Goal: Task Accomplishment & Management: Complete application form

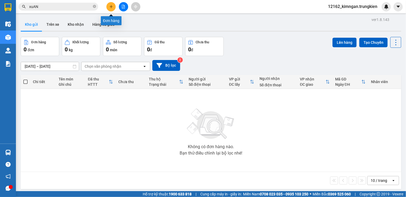
click at [112, 6] on icon "plus" at bounding box center [111, 7] width 4 height 4
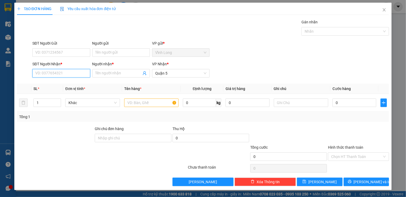
click at [54, 74] on input "SĐT Người Nhận *" at bounding box center [61, 73] width 58 height 8
click at [39, 73] on input "092770" at bounding box center [61, 73] width 58 height 8
click at [60, 82] on div "0902770871 - nga" at bounding box center [61, 84] width 51 height 6
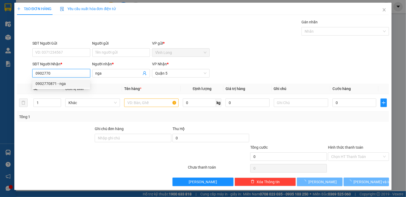
type input "0902770871"
type input "nga"
type input "40.000"
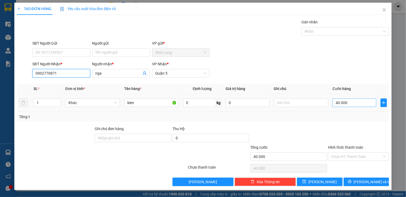
type input "0902770871"
click at [356, 102] on input "40.000" at bounding box center [354, 102] width 44 height 8
type input "6"
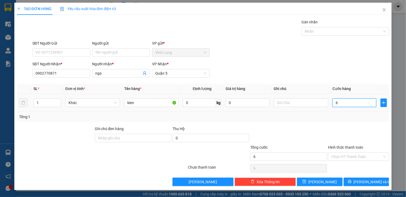
type input "60"
type input "60.000"
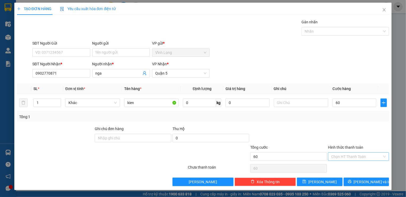
type input "60.000"
click at [364, 157] on input "Hình thức thanh toán" at bounding box center [356, 156] width 51 height 8
click at [352, 168] on div "Tại văn phòng" at bounding box center [358, 167] width 55 height 6
type input "0"
drag, startPoint x: 352, startPoint y: 179, endPoint x: 348, endPoint y: 173, distance: 7.4
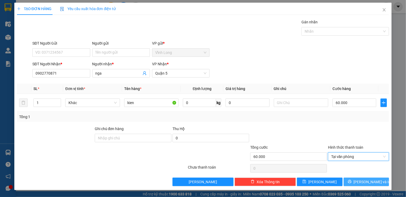
click at [352, 179] on button "[PERSON_NAME] và In" at bounding box center [366, 181] width 46 height 8
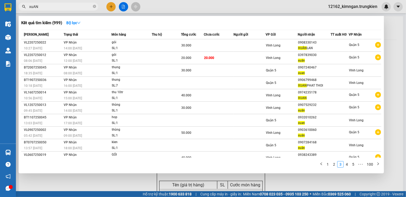
drag, startPoint x: 38, startPoint y: 9, endPoint x: -5, endPoint y: 11, distance: 42.7
click at [0, 11] on html "Kết quả [PERSON_NAME] ( 999 ) Bộ lọc Mã ĐH Trạng thái Món hàng Thu hộ [PERSON_N…" at bounding box center [203, 98] width 406 height 197
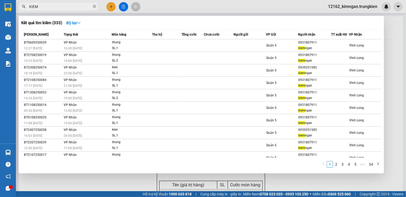
type input "KIEM"
click at [111, 7] on div at bounding box center [203, 98] width 406 height 197
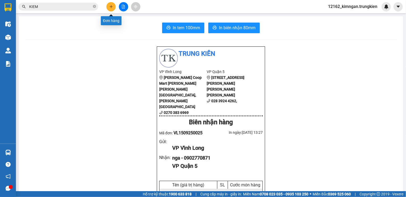
click at [109, 8] on icon "plus" at bounding box center [111, 7] width 4 height 4
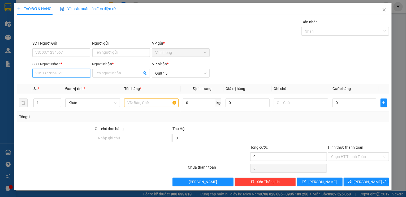
drag, startPoint x: 65, startPoint y: 71, endPoint x: 77, endPoint y: 58, distance: 18.2
click at [76, 59] on form "SĐT Người Gửi VD: 0371234567 Người gửi Tên người gửi VP gửi * [PERSON_NAME] SĐT…" at bounding box center [203, 59] width 372 height 39
type input "1"
type input "0907931976"
click at [69, 84] on div "0907931976 - [PERSON_NAME]" at bounding box center [62, 84] width 52 height 6
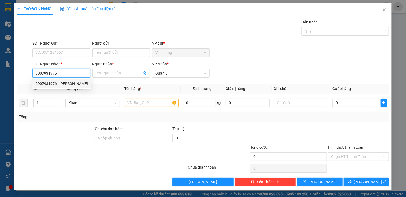
type input "duy"
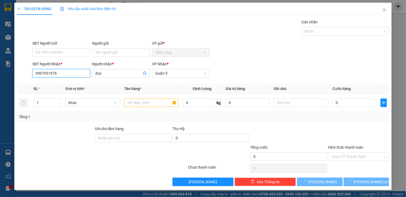
type input "30.000"
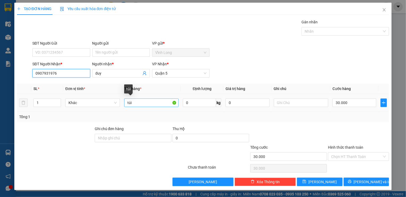
type input "0907931976"
drag, startPoint x: 143, startPoint y: 105, endPoint x: 74, endPoint y: 105, distance: 68.9
click at [74, 105] on tr "1 Khác túi 0 kg 0 30.000" at bounding box center [203, 103] width 372 height 18
type input "HỒ SƠ"
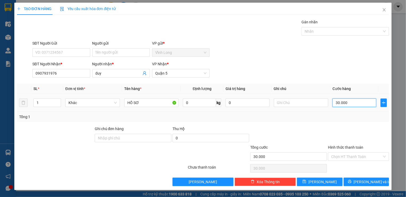
click at [341, 102] on input "30.000" at bounding box center [354, 102] width 44 height 8
type input "2"
type input "20"
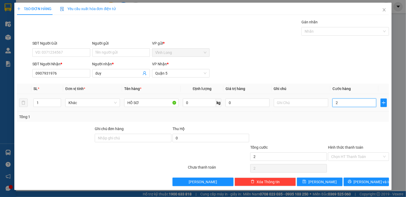
type input "20"
type input "20.000"
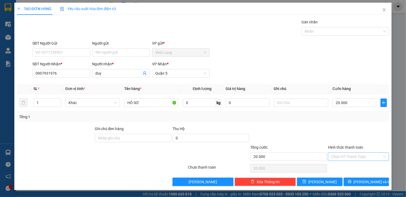
click at [336, 154] on input "Hình thức thanh toán" at bounding box center [356, 156] width 51 height 8
click at [355, 170] on div "Tại văn phòng" at bounding box center [358, 166] width 61 height 8
type input "0"
click at [367, 182] on span "[PERSON_NAME] và In" at bounding box center [371, 182] width 37 height 6
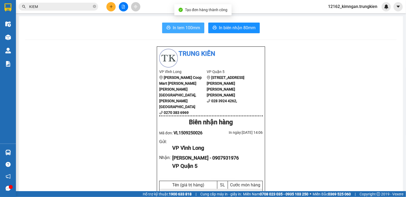
click at [188, 27] on span "In tem 100mm" at bounding box center [186, 27] width 27 height 7
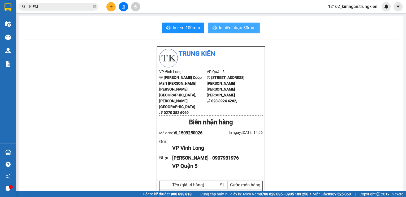
click at [234, 24] on button "In biên nhận 80mm" at bounding box center [233, 28] width 51 height 11
click at [234, 29] on span "In biên nhận 80mm" at bounding box center [237, 27] width 37 height 7
click at [110, 7] on icon "plus" at bounding box center [111, 7] width 4 height 4
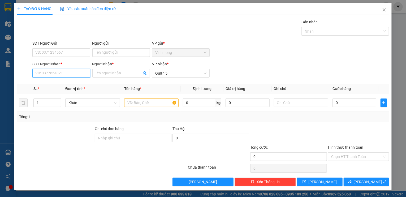
click at [67, 73] on input "SĐT Người Nhận *" at bounding box center [61, 73] width 58 height 8
click at [71, 84] on div "0896656472 - kì" at bounding box center [61, 84] width 51 height 6
type input "0896656472"
type input "kì"
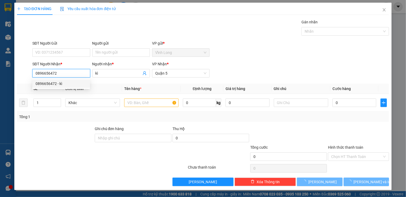
type input "20.000"
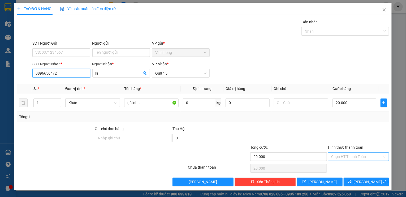
type input "0896656472"
click at [344, 155] on input "Hình thức thanh toán" at bounding box center [356, 156] width 51 height 8
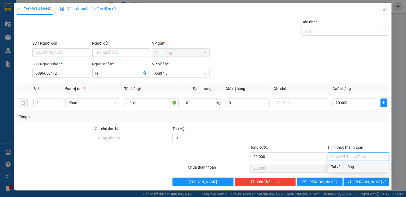
click at [341, 165] on div "Tại văn phòng" at bounding box center [358, 167] width 55 height 6
type input "0"
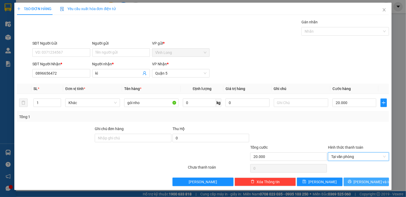
click at [355, 185] on button "[PERSON_NAME] và In" at bounding box center [366, 181] width 46 height 8
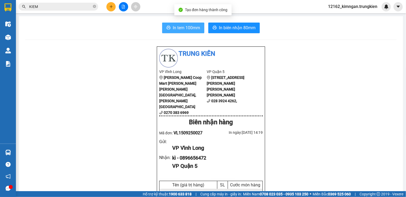
click at [176, 27] on span "In tem 100mm" at bounding box center [186, 27] width 27 height 7
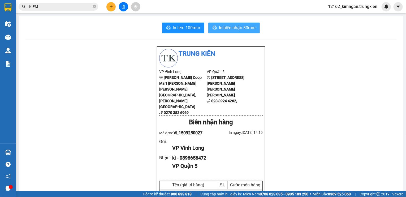
click at [224, 29] on span "In biên nhận 80mm" at bounding box center [237, 27] width 37 height 7
click at [112, 7] on icon "plus" at bounding box center [111, 7] width 4 height 4
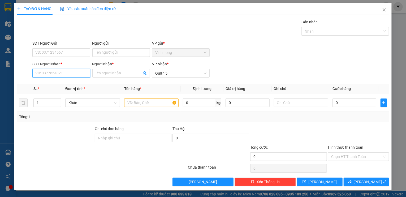
drag, startPoint x: 64, startPoint y: 72, endPoint x: 68, endPoint y: 68, distance: 5.1
click at [65, 70] on input "SĐT Người Nhận *" at bounding box center [61, 73] width 58 height 8
type input "0357342417"
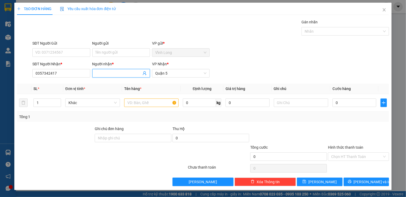
click at [104, 72] on input "Người nhận *" at bounding box center [118, 73] width 46 height 6
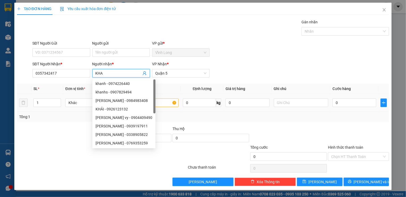
type input "KHA"
drag, startPoint x: 37, startPoint y: 123, endPoint x: 41, endPoint y: 117, distance: 7.2
click at [37, 122] on div "Transit Pickup Surcharge Ids Transit Deliver Surcharge Ids Transit Deliver Surc…" at bounding box center [203, 102] width 372 height 167
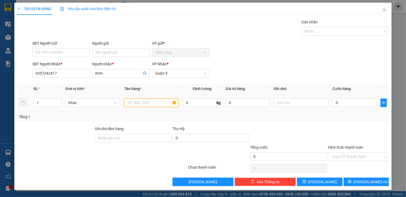
click at [148, 101] on input "text" at bounding box center [151, 102] width 54 height 8
type input "CÂY"
click at [364, 103] on input "0" at bounding box center [354, 102] width 44 height 8
type input "7"
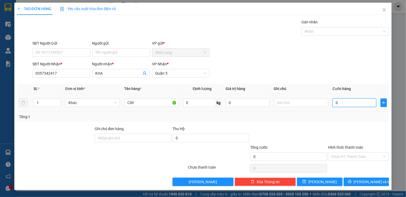
type input "7"
type input "70"
type input "70.000"
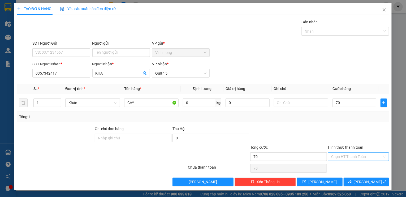
type input "70.000"
drag, startPoint x: 350, startPoint y: 156, endPoint x: 350, endPoint y: 153, distance: 3.2
click at [350, 153] on input "Hình thức thanh toán" at bounding box center [356, 156] width 51 height 8
click at [347, 166] on div "Tại văn phòng" at bounding box center [358, 167] width 55 height 6
type input "0"
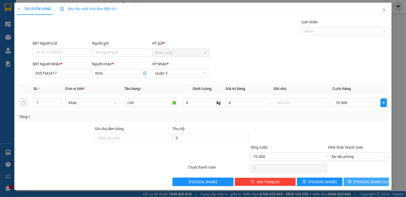
click at [353, 179] on button "[PERSON_NAME] và In" at bounding box center [366, 181] width 46 height 8
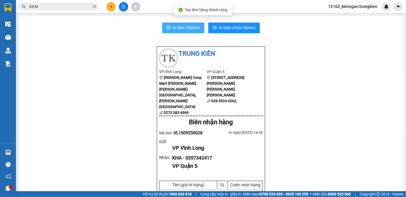
click at [177, 30] on span "In tem 100mm" at bounding box center [186, 27] width 27 height 7
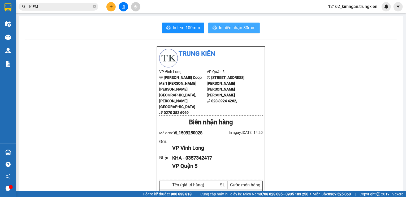
click at [238, 26] on span "In biên nhận 80mm" at bounding box center [237, 27] width 37 height 7
